Goal: Check status: Check status

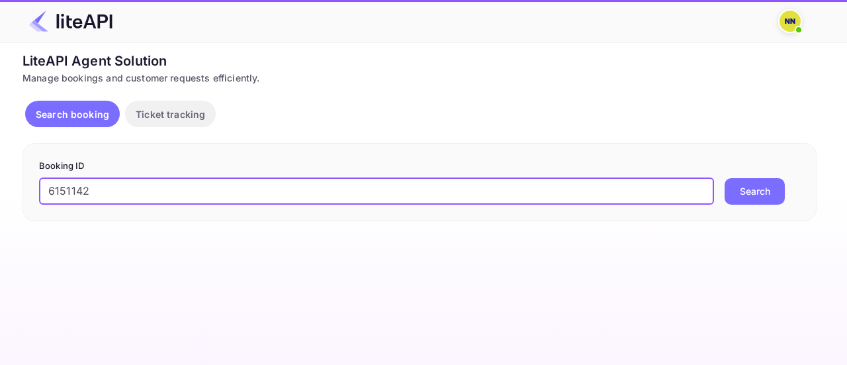
type input "6151142"
click at [725, 178] on button "Search" at bounding box center [755, 191] width 60 height 26
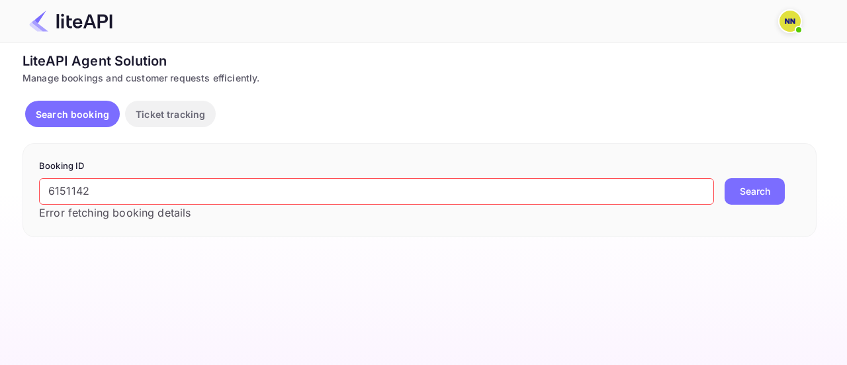
click at [773, 194] on button "Search" at bounding box center [755, 191] width 60 height 26
click at [789, 21] on img at bounding box center [789, 21] width 21 height 21
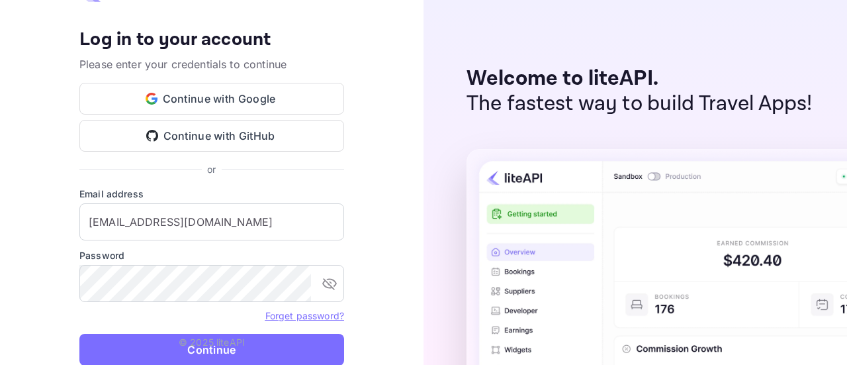
type input "[EMAIL_ADDRESS][DOMAIN_NAME]"
click at [212, 341] on p "© 2025 liteAPI" at bounding box center [212, 342] width 66 height 14
click at [335, 284] on icon "toggle password visibility" at bounding box center [330, 283] width 16 height 16
drag, startPoint x: 175, startPoint y: 345, endPoint x: 198, endPoint y: 332, distance: 27.0
click at [175, 345] on button "Continue" at bounding box center [211, 349] width 265 height 32
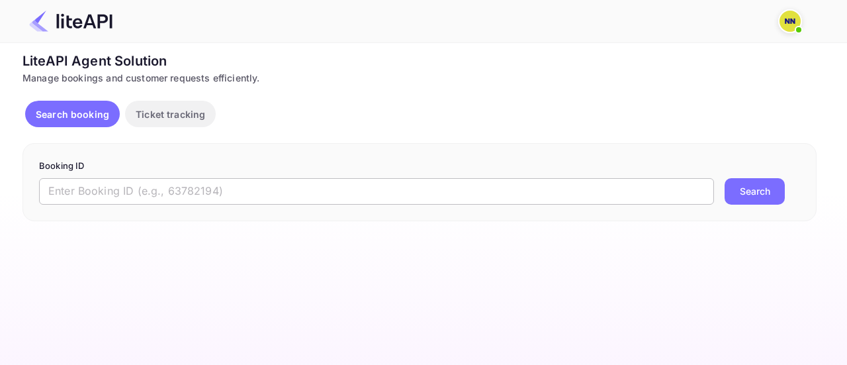
click at [455, 189] on input "text" at bounding box center [376, 191] width 675 height 26
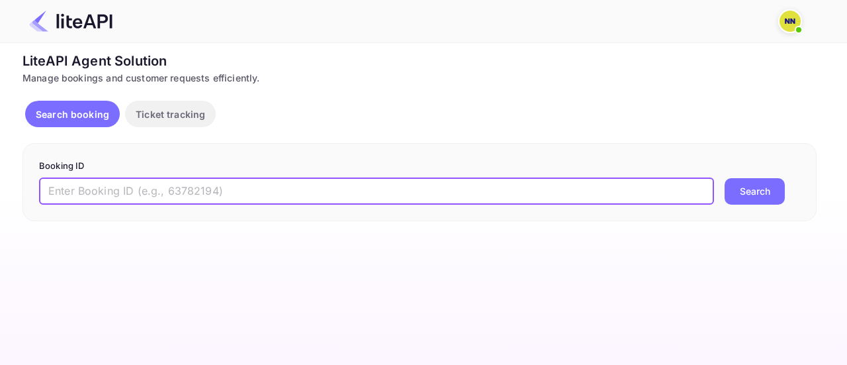
paste input "6151142"
type input "6151142"
click at [725, 178] on button "Search" at bounding box center [755, 191] width 60 height 26
